Goal: Task Accomplishment & Management: Manage account settings

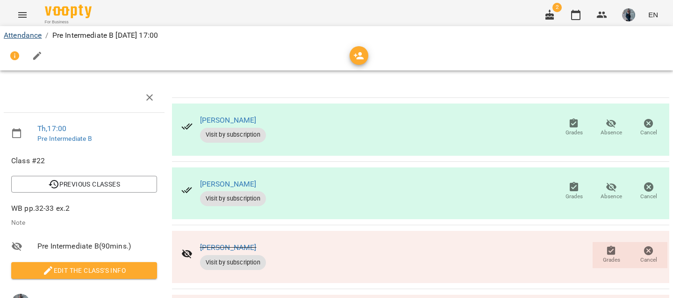
click at [26, 38] on link "Attendance" at bounding box center [23, 35] width 38 height 9
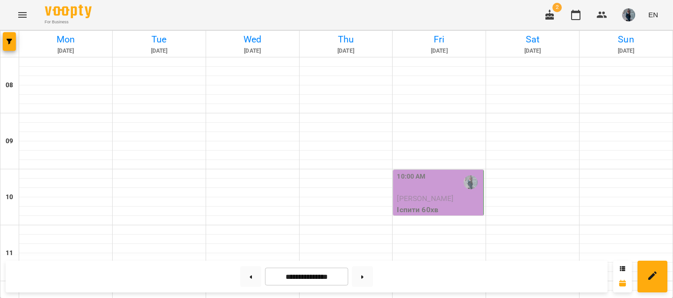
scroll to position [507, 0]
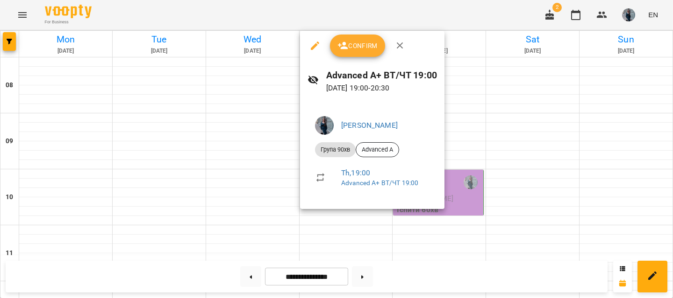
click at [351, 50] on span "Confirm" at bounding box center [357, 45] width 40 height 11
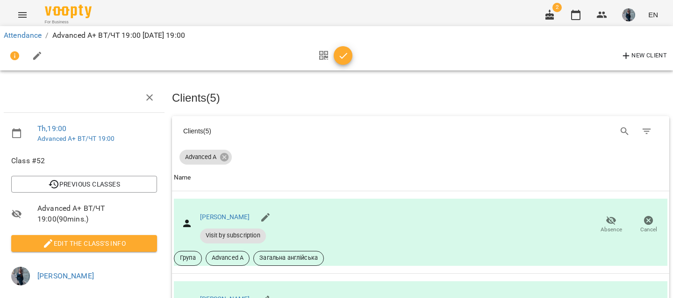
click at [89, 245] on button "Edit the class's Info" at bounding box center [84, 243] width 146 height 17
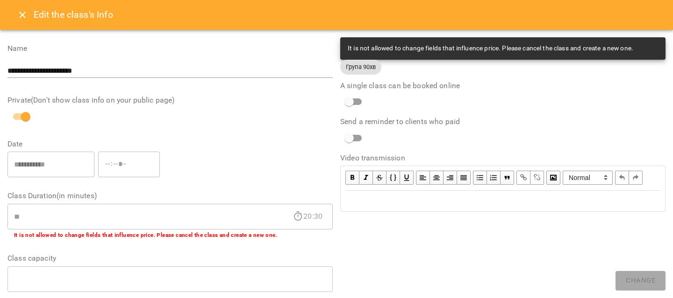
scroll to position [336, 0]
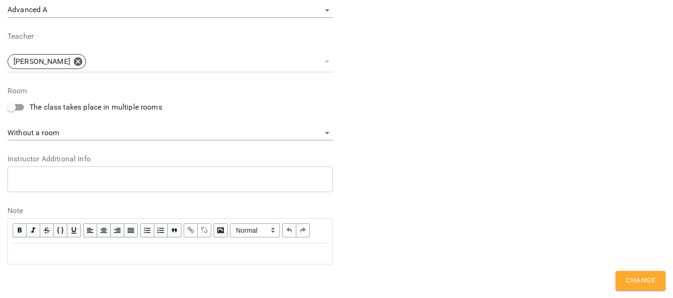
click at [91, 257] on div "Edit text" at bounding box center [170, 253] width 315 height 11
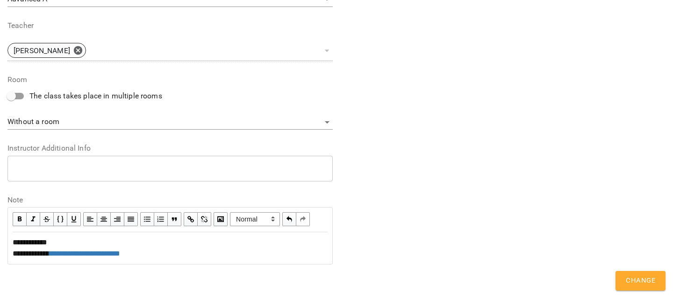
scroll to position [387, 0]
click at [631, 285] on span "Change" at bounding box center [639, 281] width 29 height 12
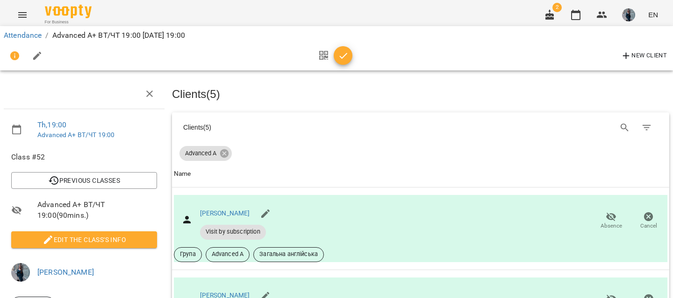
scroll to position [156, 0]
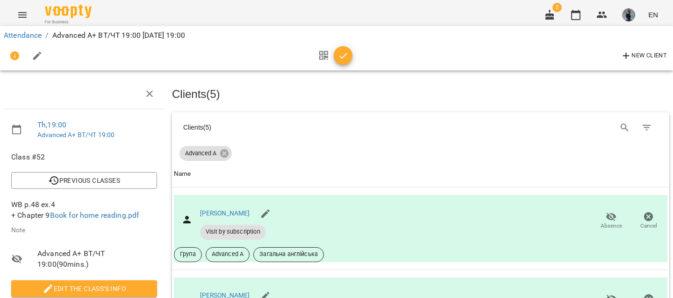
click at [343, 55] on icon "button" at bounding box center [343, 55] width 11 height 11
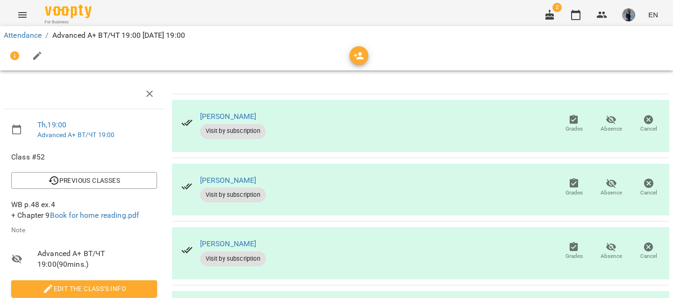
scroll to position [14, 0]
click at [605, 253] on span "Absence" at bounding box center [610, 257] width 21 height 8
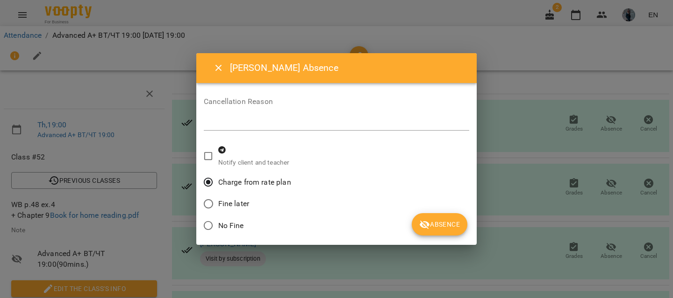
click at [427, 222] on icon "submit" at bounding box center [424, 224] width 10 height 9
